Goal: Information Seeking & Learning: Learn about a topic

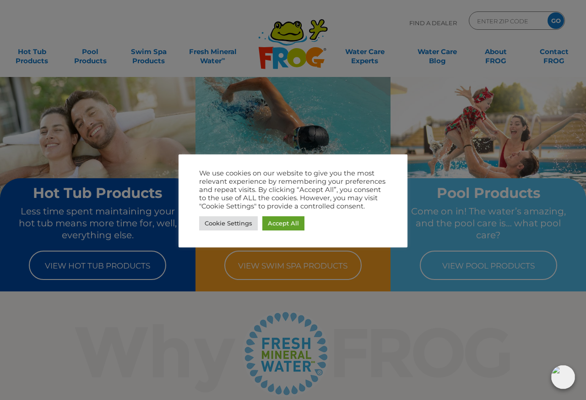
click at [282, 223] on link "Accept All" at bounding box center [283, 223] width 42 height 14
